Goal: Transaction & Acquisition: Purchase product/service

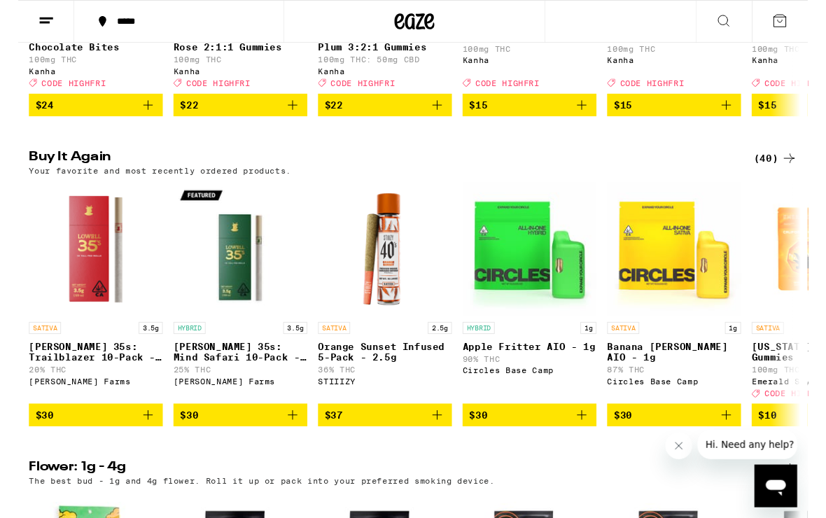
scroll to position [1029, 0]
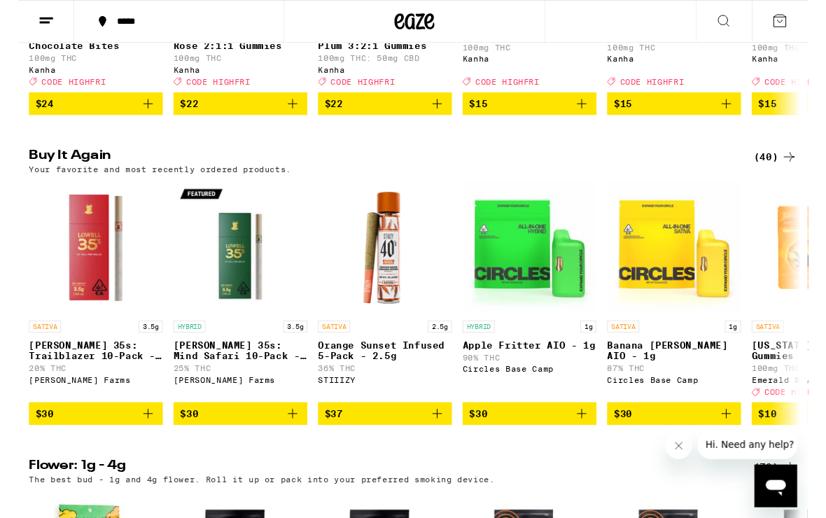
click at [140, 441] on icon "Add to bag" at bounding box center [135, 432] width 17 height 17
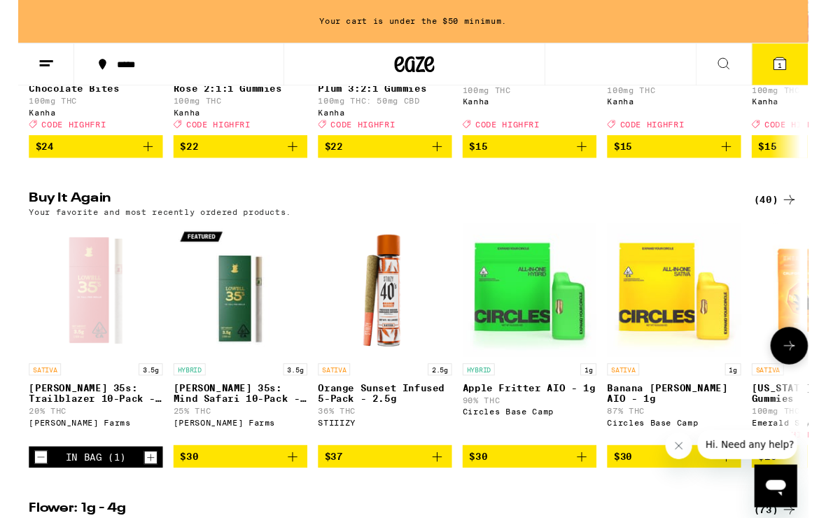
click at [286, 465] on link "HYBRID 3.5g [PERSON_NAME] 35s: Mind Safari 10-Pack - 3.5g 25% THC [PERSON_NAME]…" at bounding box center [232, 349] width 140 height 232
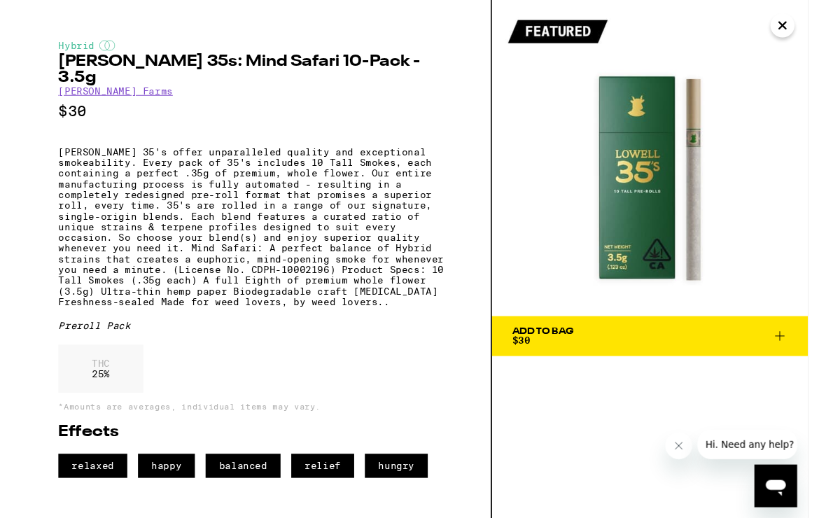
click at [801, 27] on icon "Close" at bounding box center [799, 26] width 17 height 21
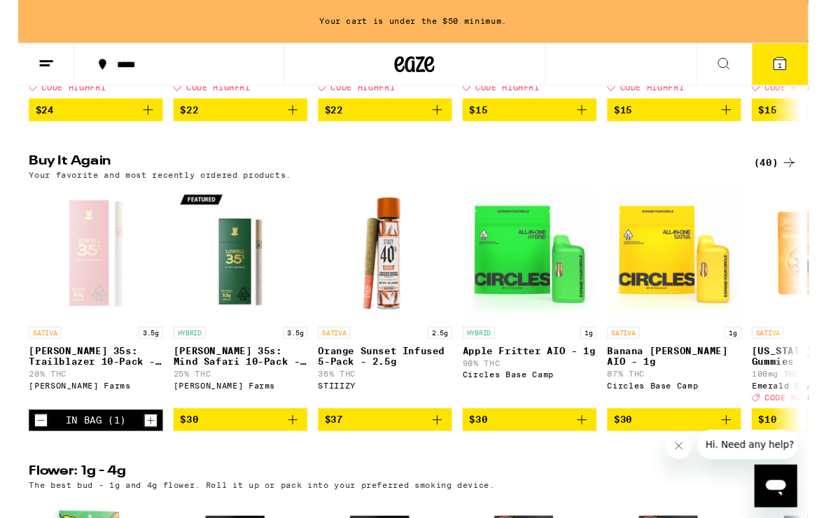
scroll to position [1067, 0]
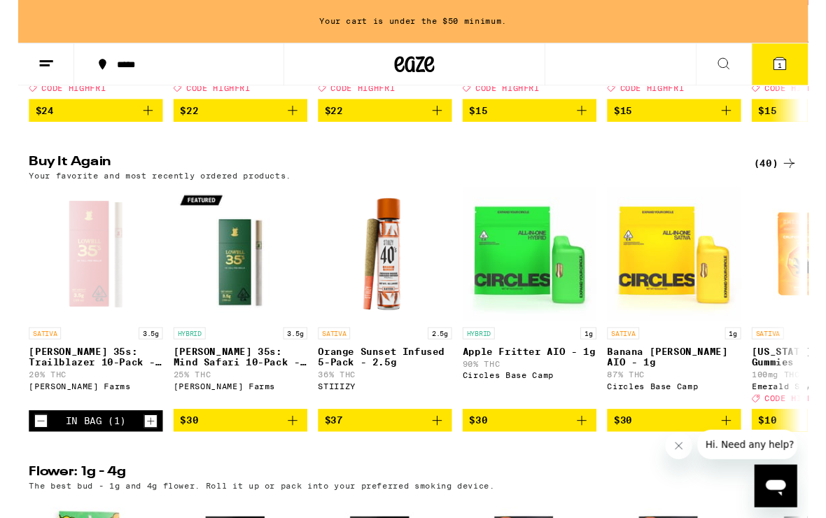
click at [287, 448] on icon "Add to bag" at bounding box center [286, 439] width 17 height 17
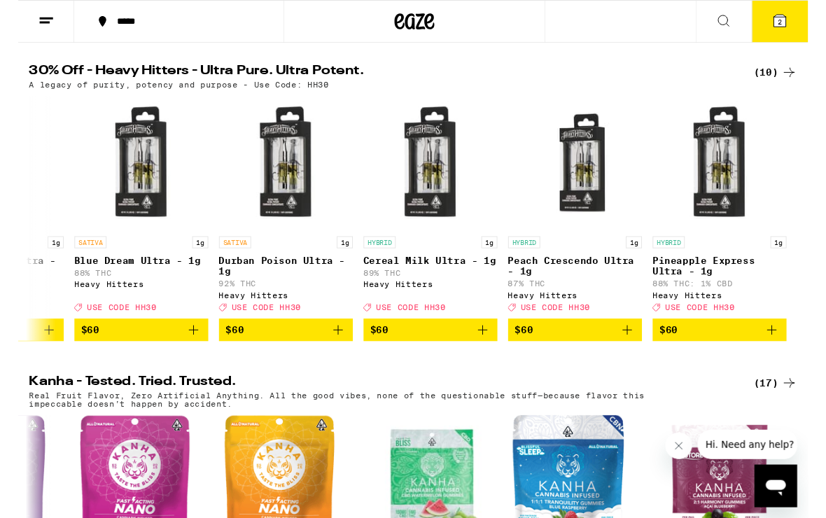
scroll to position [0, 708]
click at [726, 194] on img "Open page for Pineapple Express Ultra - 1g from Heavy Hitters" at bounding box center [733, 170] width 140 height 140
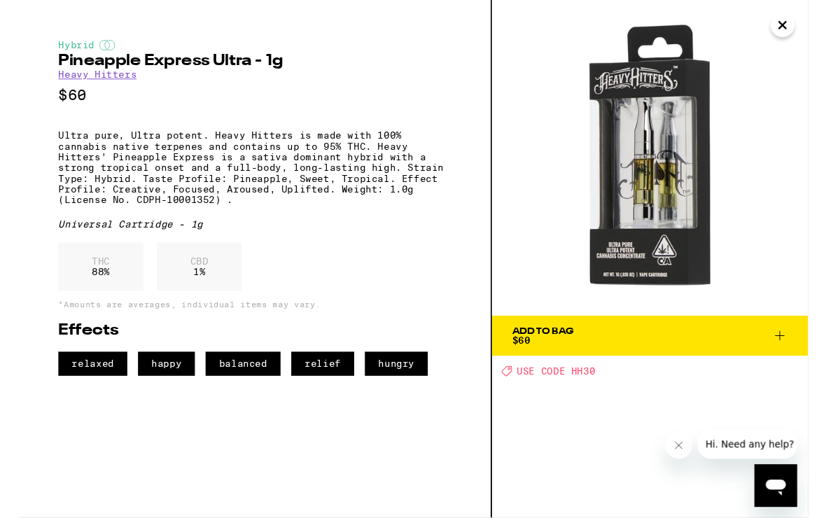
scroll to position [1142, 0]
click at [795, 348] on icon at bounding box center [796, 351] width 17 height 17
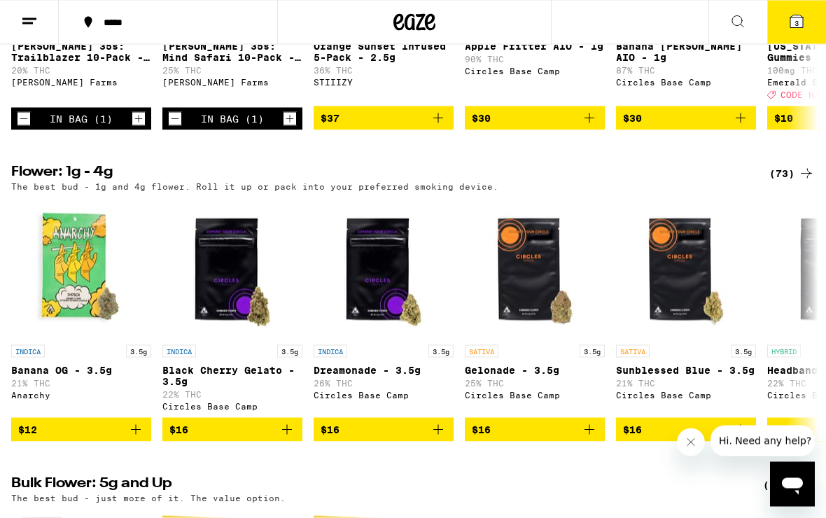
scroll to position [1303, 0]
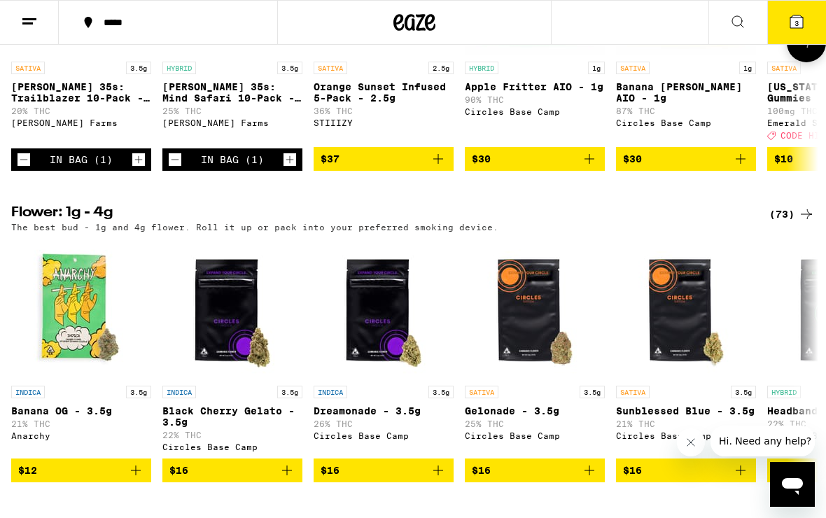
click at [802, 20] on icon at bounding box center [796, 21] width 13 height 13
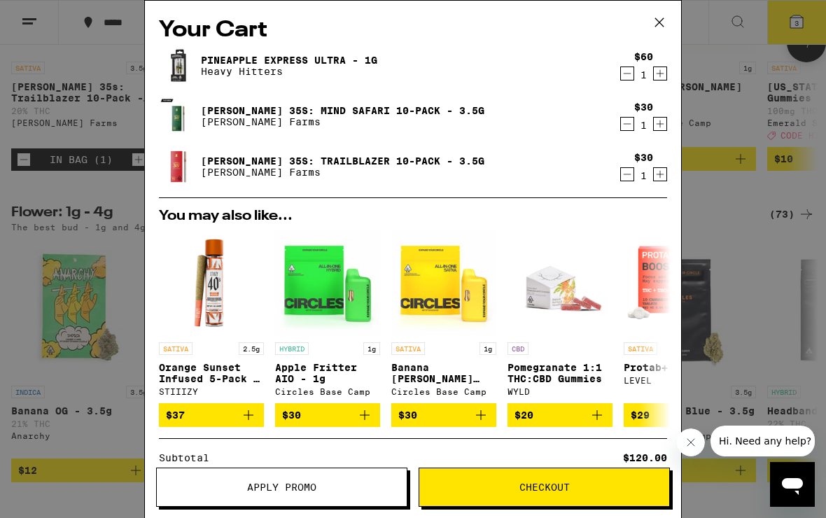
click at [254, 80] on div "Pineapple Express Ultra - 1g Heavy Hitters" at bounding box center [386, 65] width 454 height 39
click at [278, 80] on div "Pineapple Express Ultra - 1g Heavy Hitters" at bounding box center [386, 65] width 454 height 39
click at [297, 65] on link "Pineapple Express Ultra - 1g" at bounding box center [289, 60] width 176 height 11
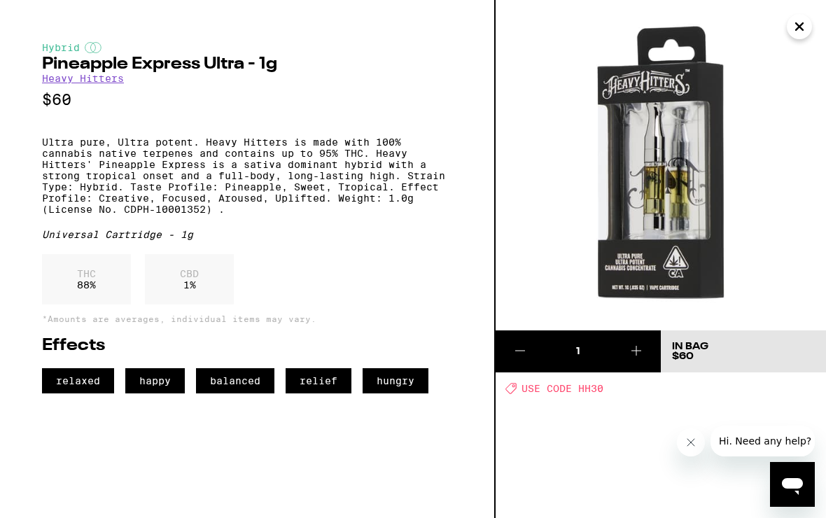
click at [98, 84] on link "Heavy Hitters" at bounding box center [83, 78] width 82 height 11
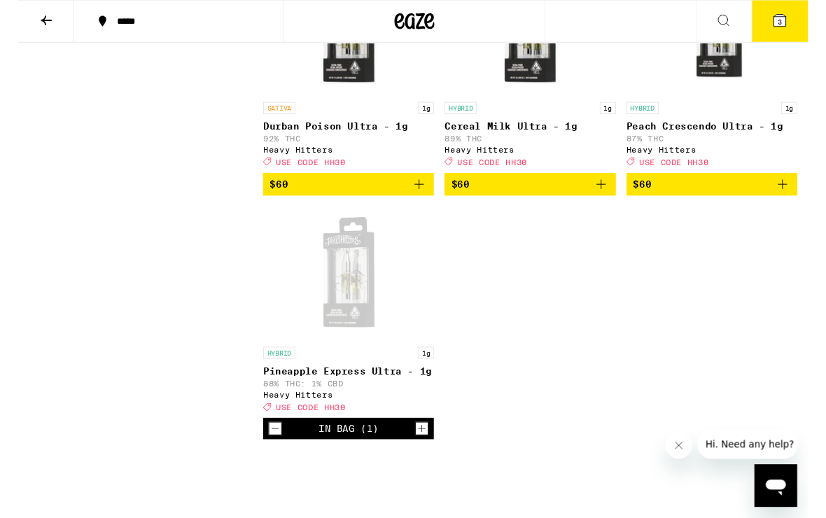
scroll to position [1015, 0]
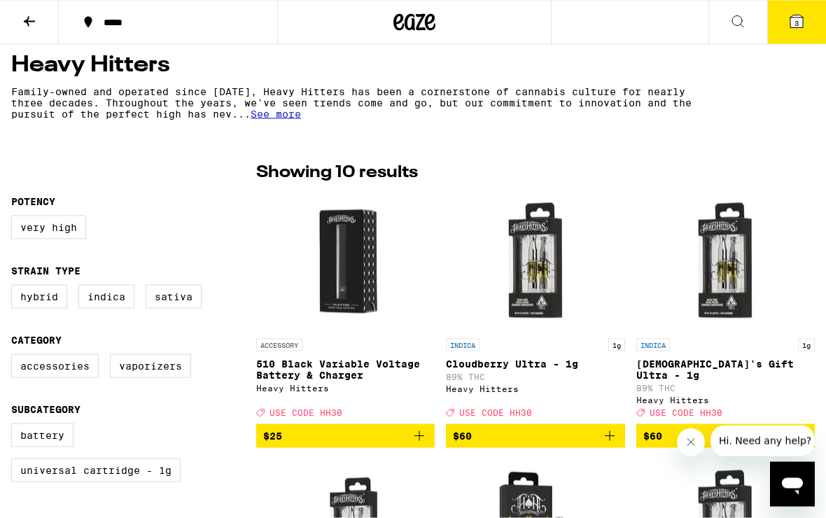
click at [338, 262] on img "Open page for 510 Black Variable Voltage Battery & Charger from Heavy Hitters" at bounding box center [346, 262] width 140 height 140
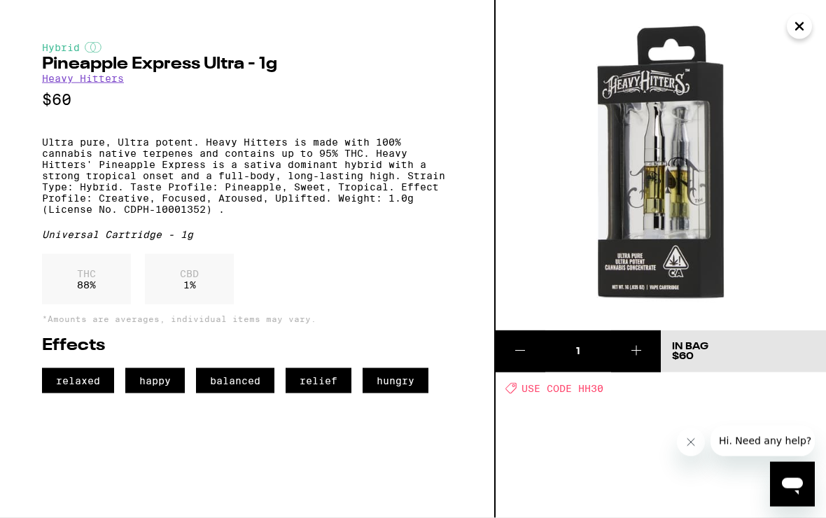
scroll to position [260, 0]
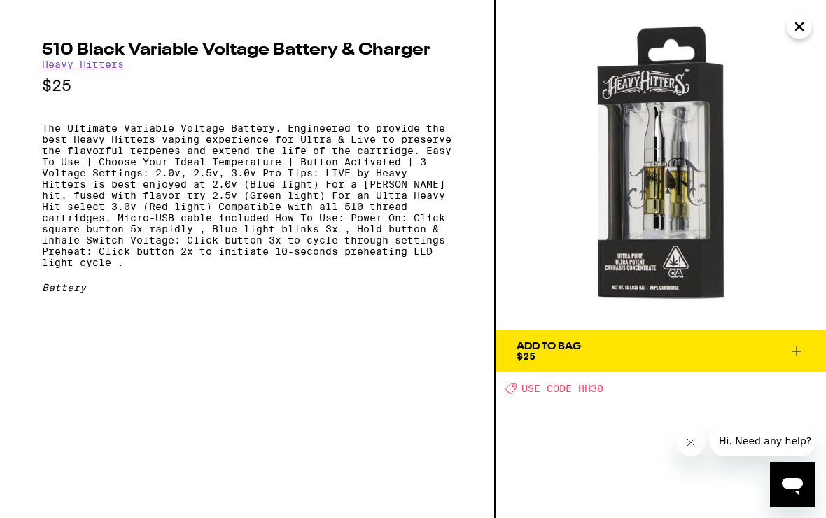
click at [801, 38] on button "Close" at bounding box center [798, 26] width 25 height 25
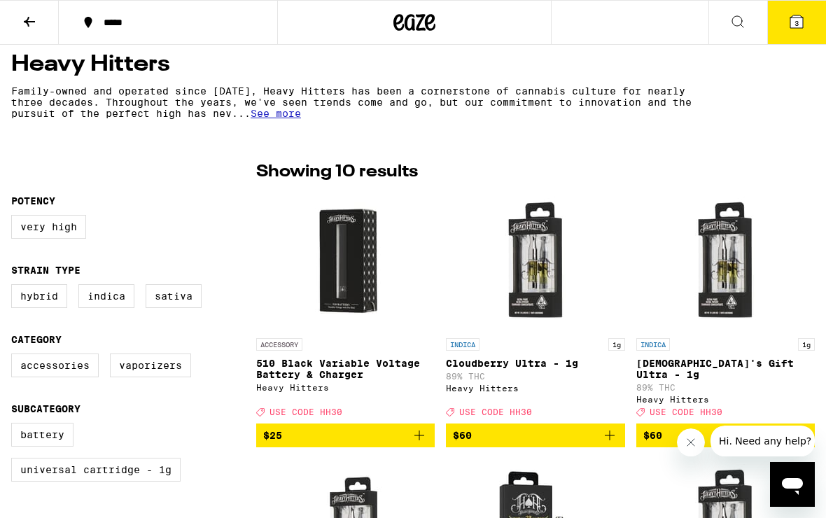
click at [301, 377] on p "510 Black Variable Voltage Battery & Charger" at bounding box center [345, 369] width 178 height 22
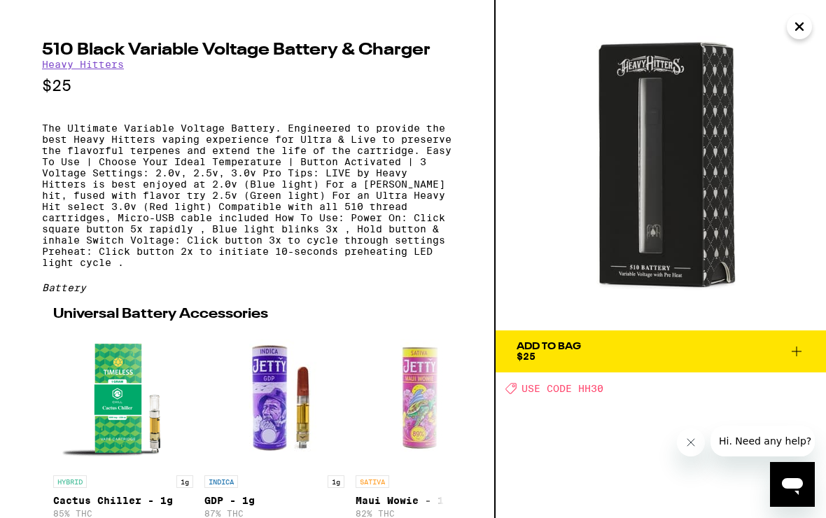
click at [779, 348] on span "Add To Bag $25" at bounding box center [660, 351] width 288 height 20
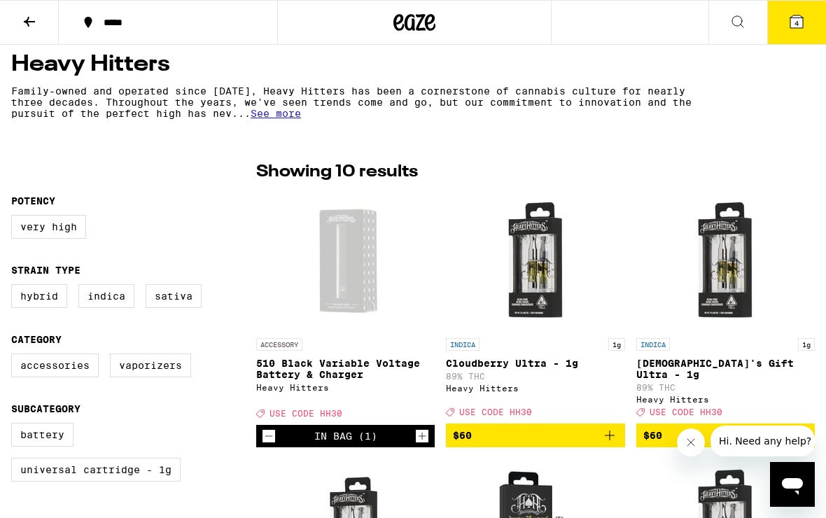
click at [795, 27] on span "4" at bounding box center [796, 23] width 4 height 8
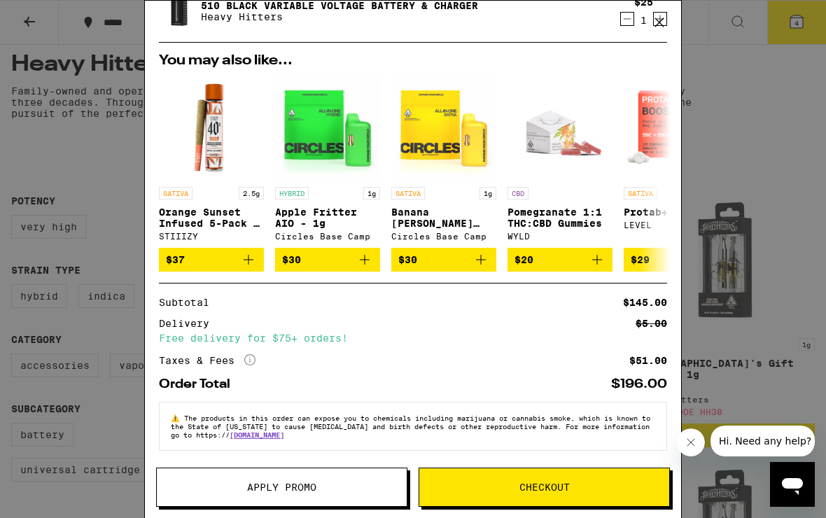
click at [611, 248] on button "$20" at bounding box center [559, 260] width 105 height 24
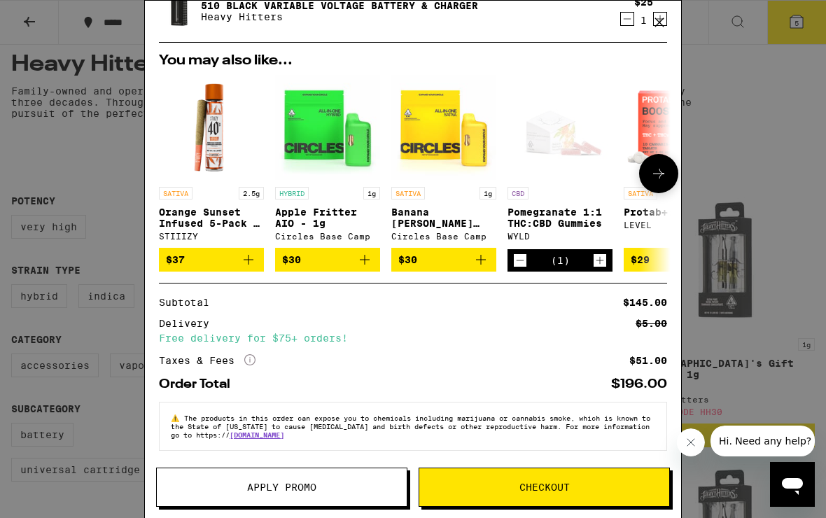
scroll to position [223, 0]
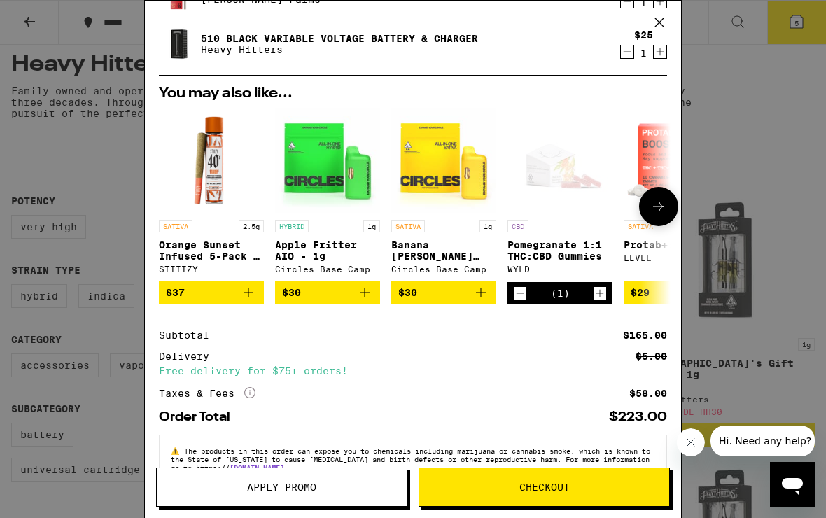
click at [217, 486] on span "Apply Promo" at bounding box center [282, 487] width 250 height 10
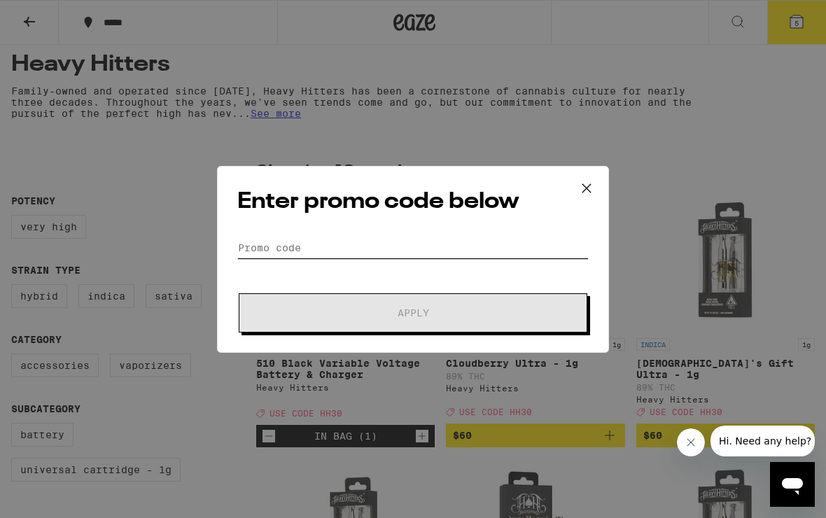
click at [535, 246] on input "Promo Code" at bounding box center [412, 247] width 351 height 21
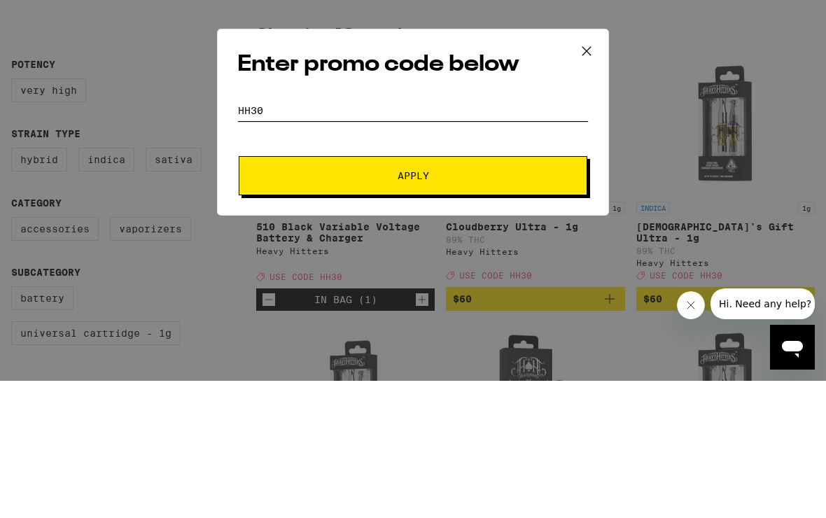
type input "Hh30"
click at [295, 308] on span "Apply" at bounding box center [413, 313] width 252 height 10
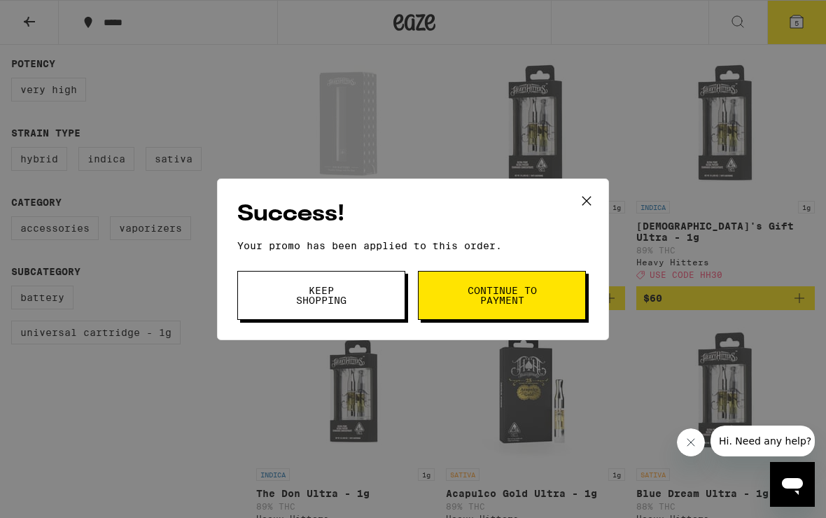
click at [601, 196] on button at bounding box center [586, 201] width 43 height 45
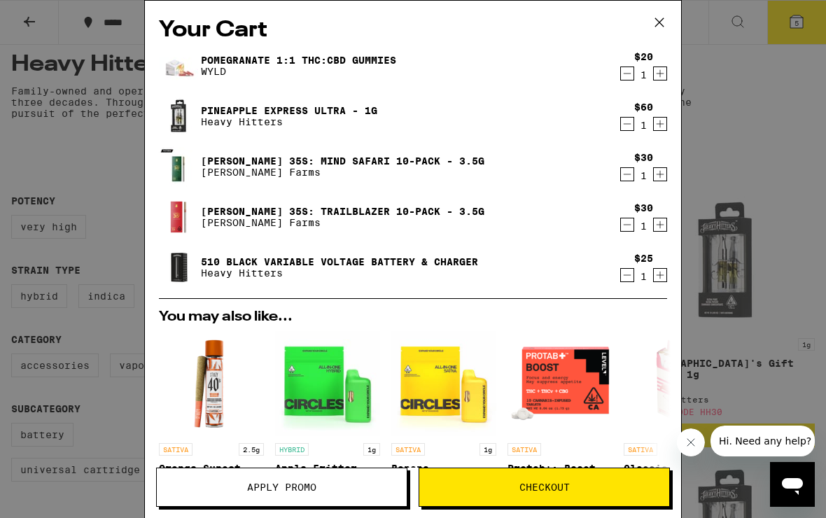
click at [628, 73] on icon "Decrement" at bounding box center [627, 73] width 13 height 17
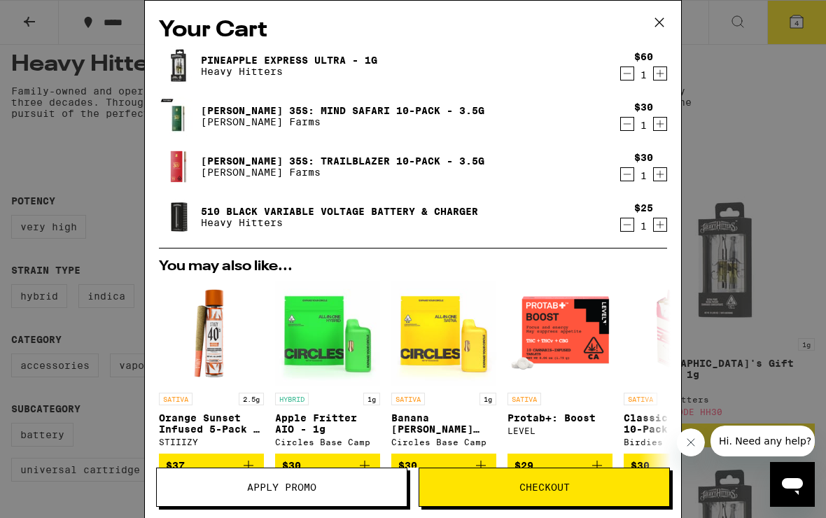
scroll to position [0, 0]
click at [629, 179] on icon "Decrement" at bounding box center [627, 174] width 13 height 17
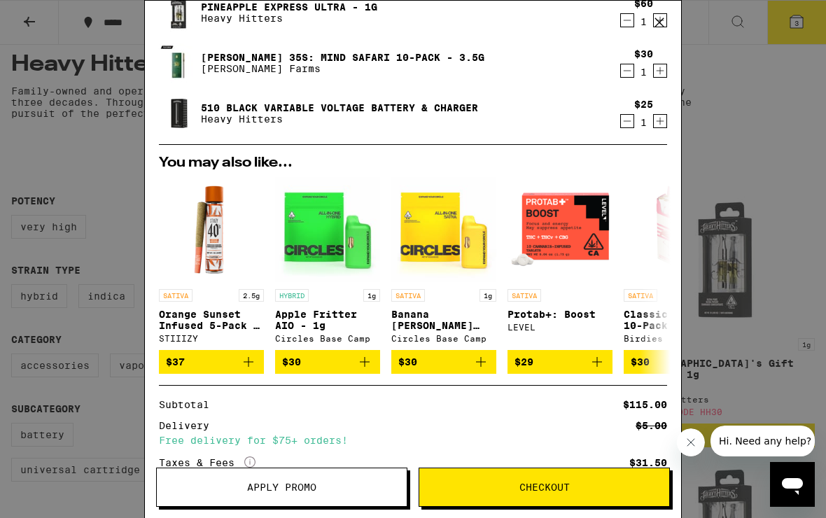
scroll to position [31, 0]
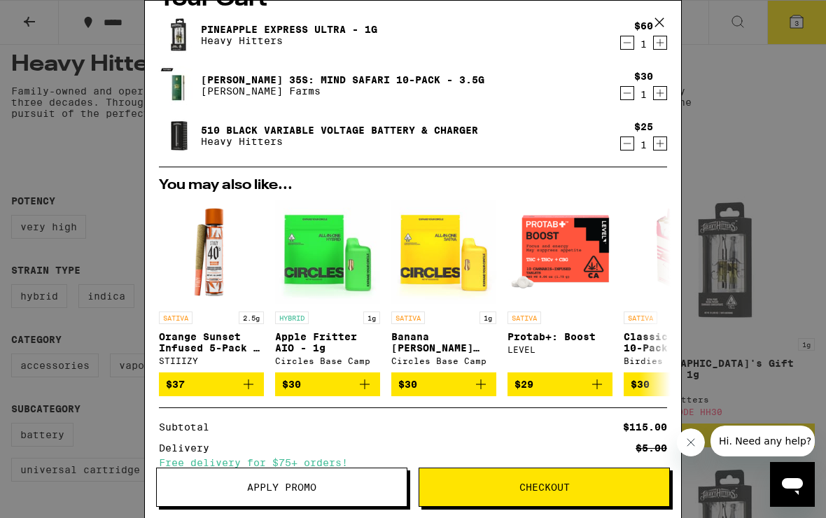
click at [629, 94] on icon "Decrement" at bounding box center [627, 93] width 13 height 17
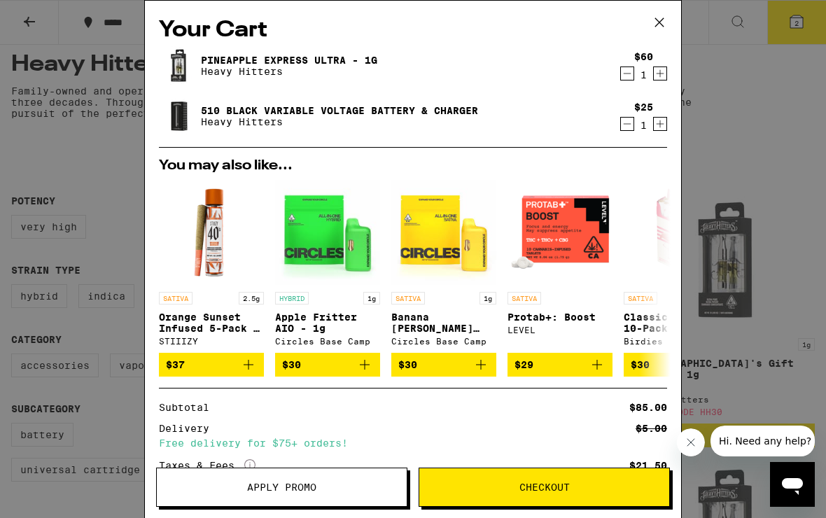
scroll to position [0, 0]
click at [660, 20] on icon at bounding box center [659, 22] width 21 height 21
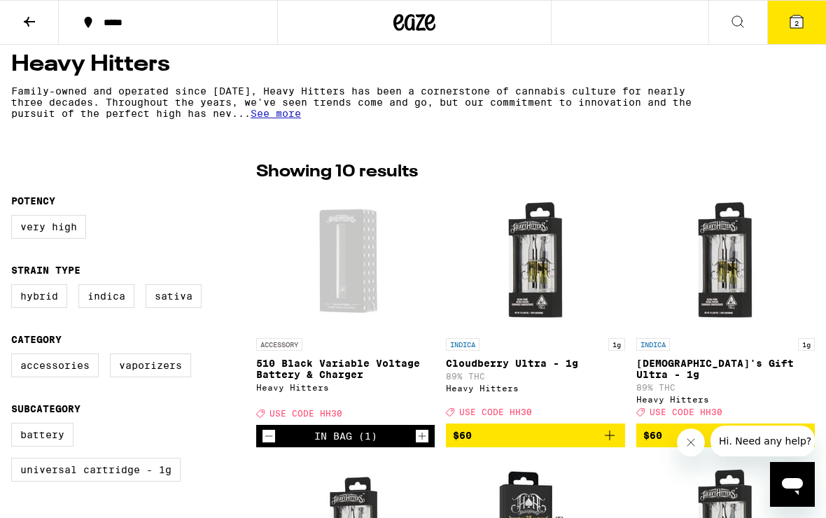
click at [265, 119] on span "See more" at bounding box center [275, 113] width 50 height 11
